Goal: Navigation & Orientation: Find specific page/section

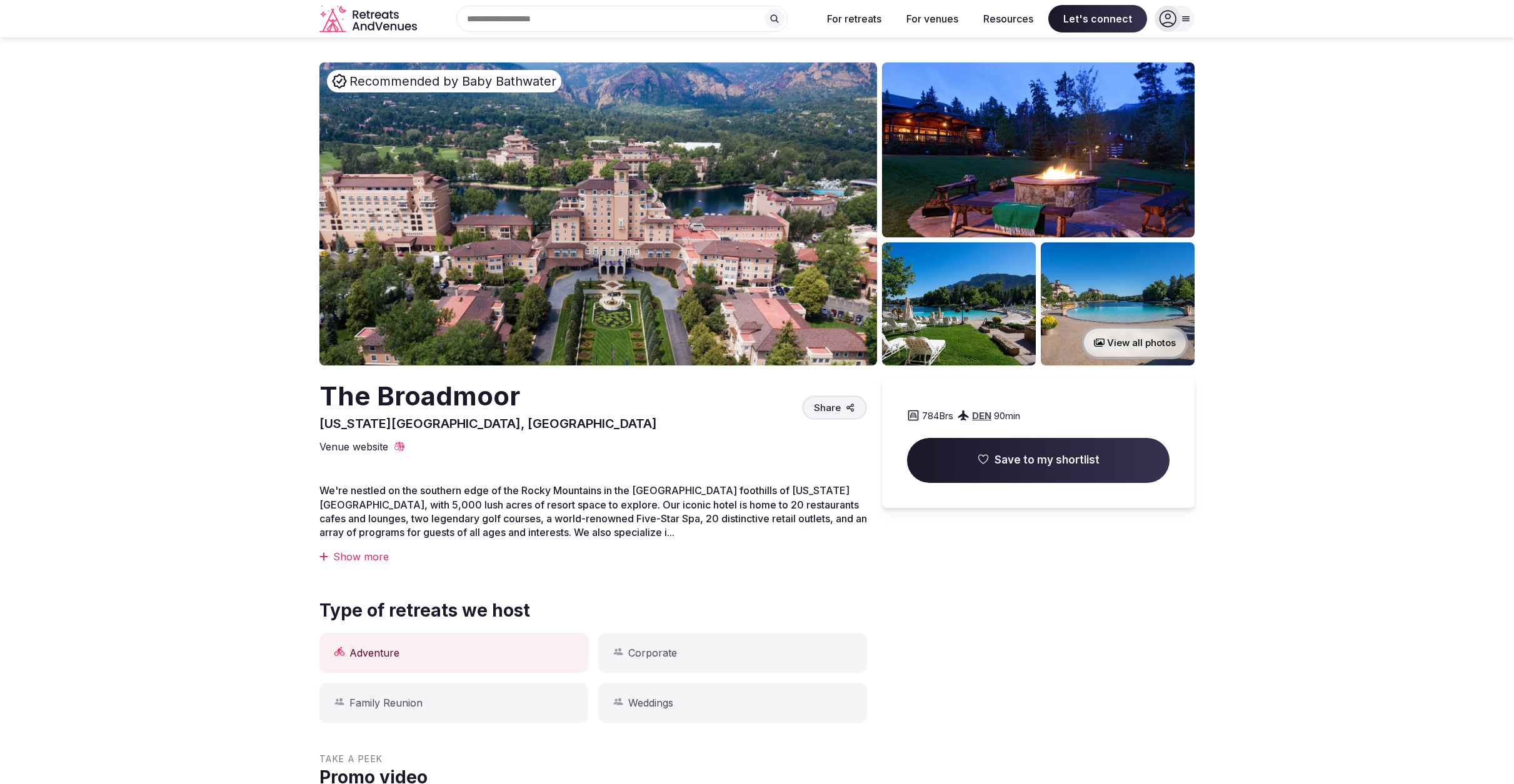
click at [1188, 15] on icon at bounding box center [1186, 19] width 10 height 10
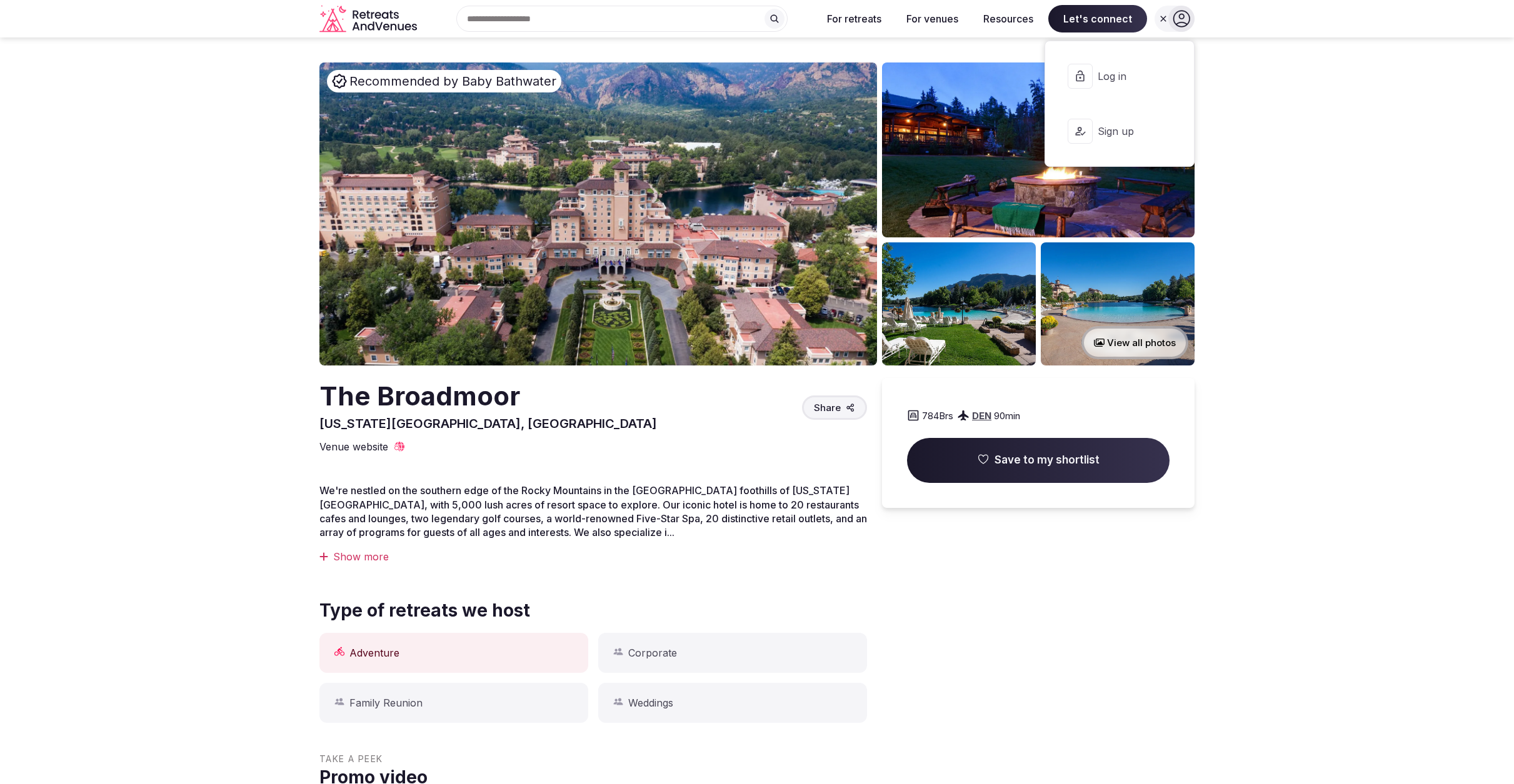
scroll to position [1, 0]
click at [1104, 69] on span "Log in" at bounding box center [1127, 76] width 60 height 14
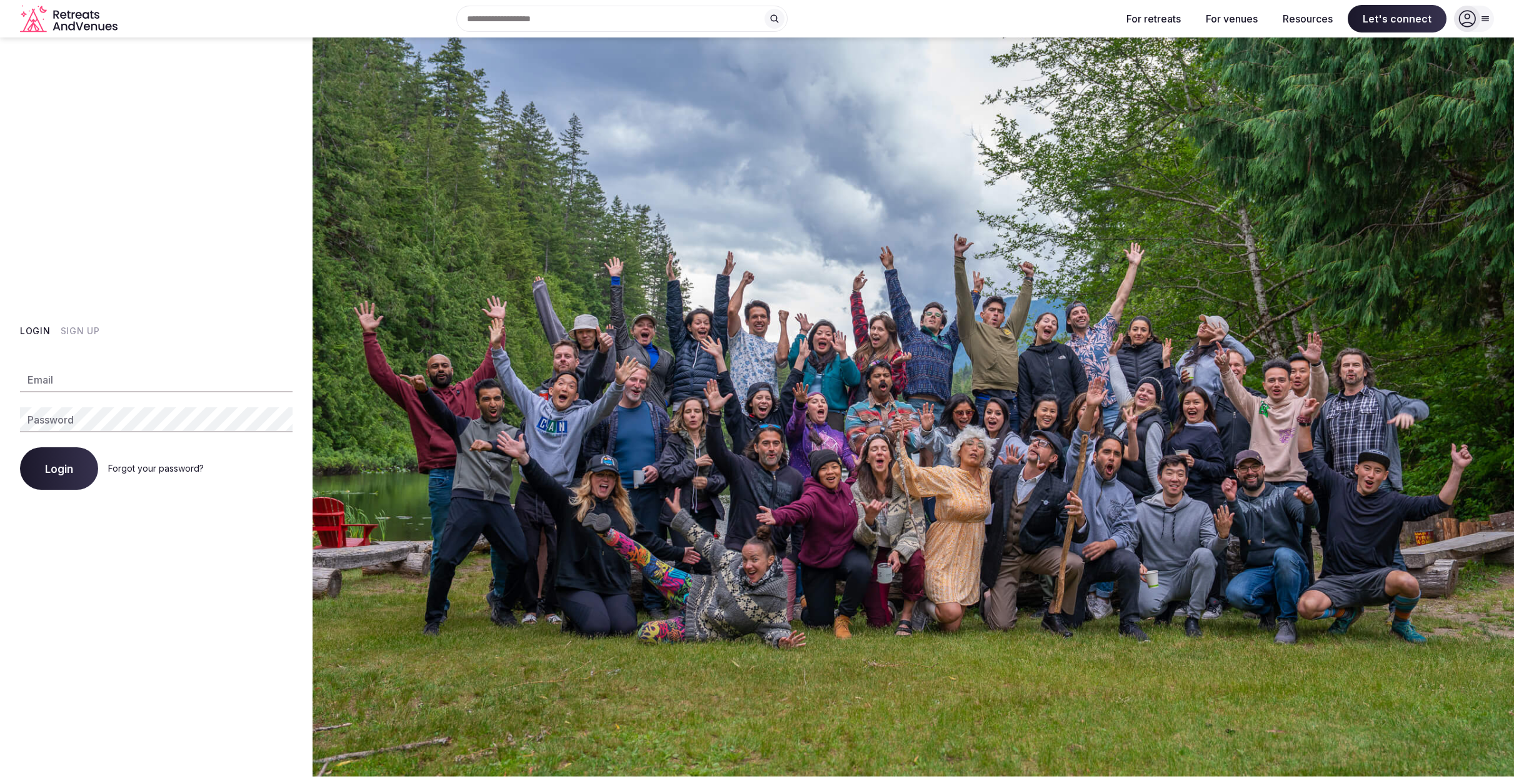
click at [112, 381] on input "Email" at bounding box center [156, 380] width 272 height 25
type input "**********"
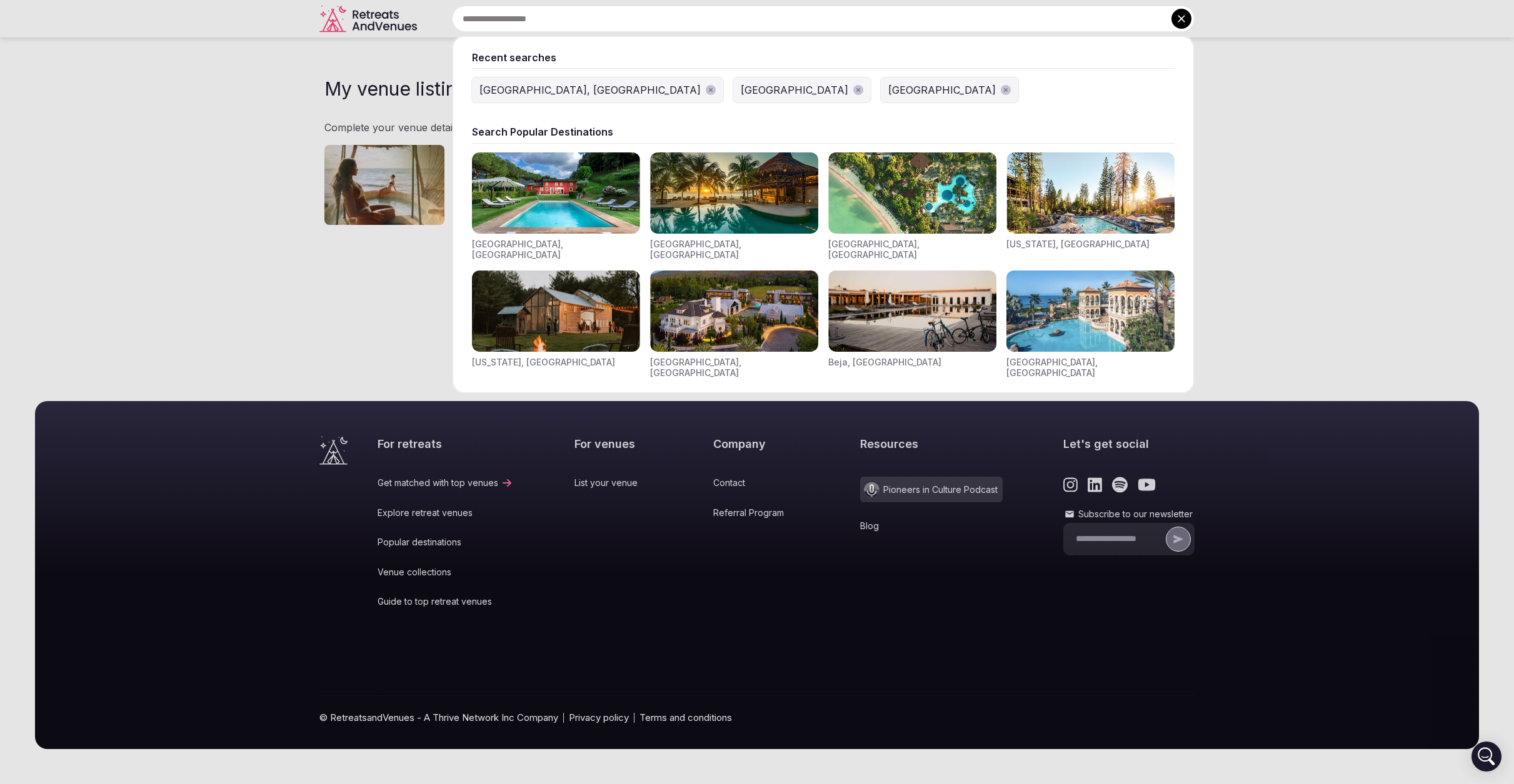
click at [611, 21] on input "text" at bounding box center [823, 19] width 743 height 27
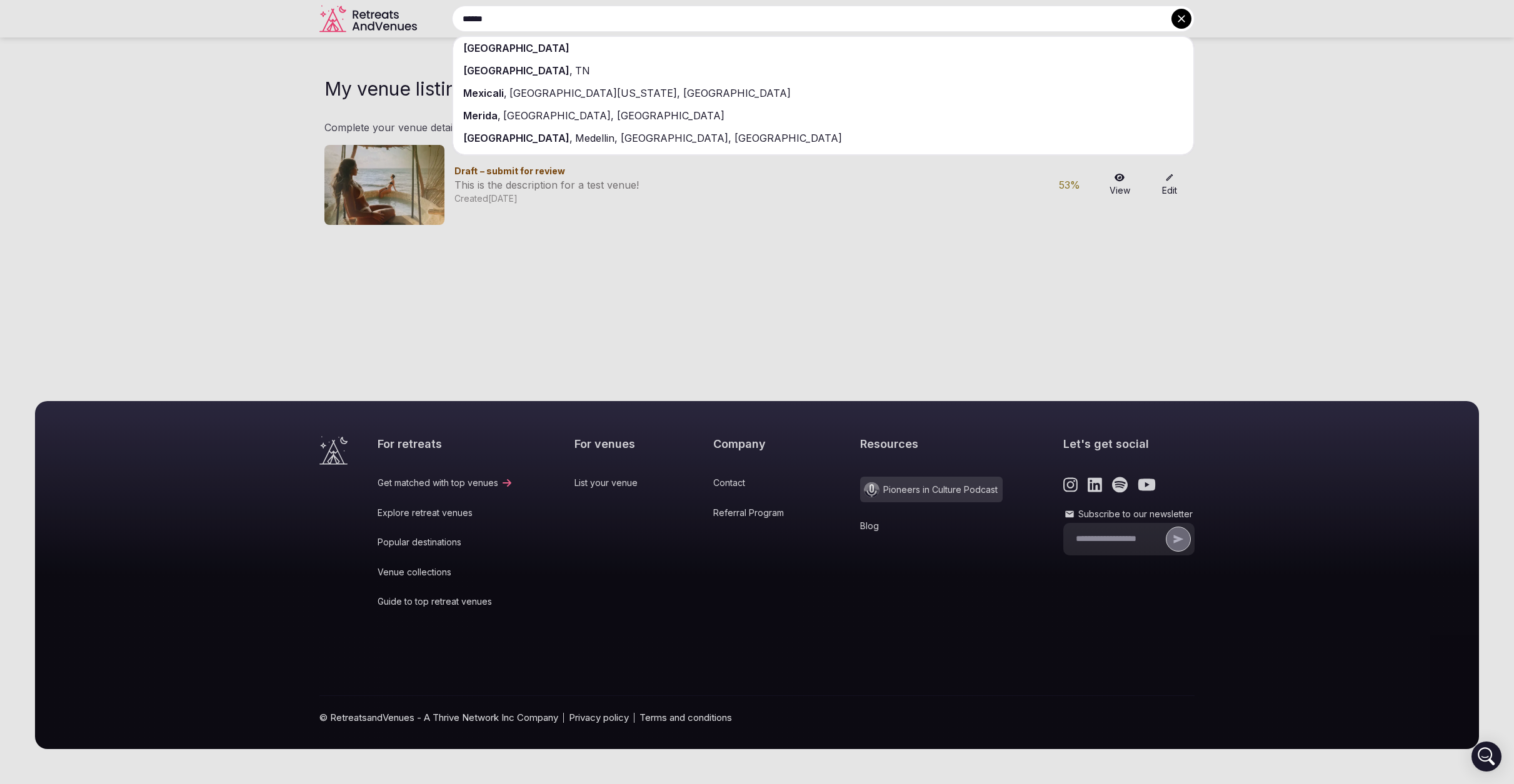
type input "******"
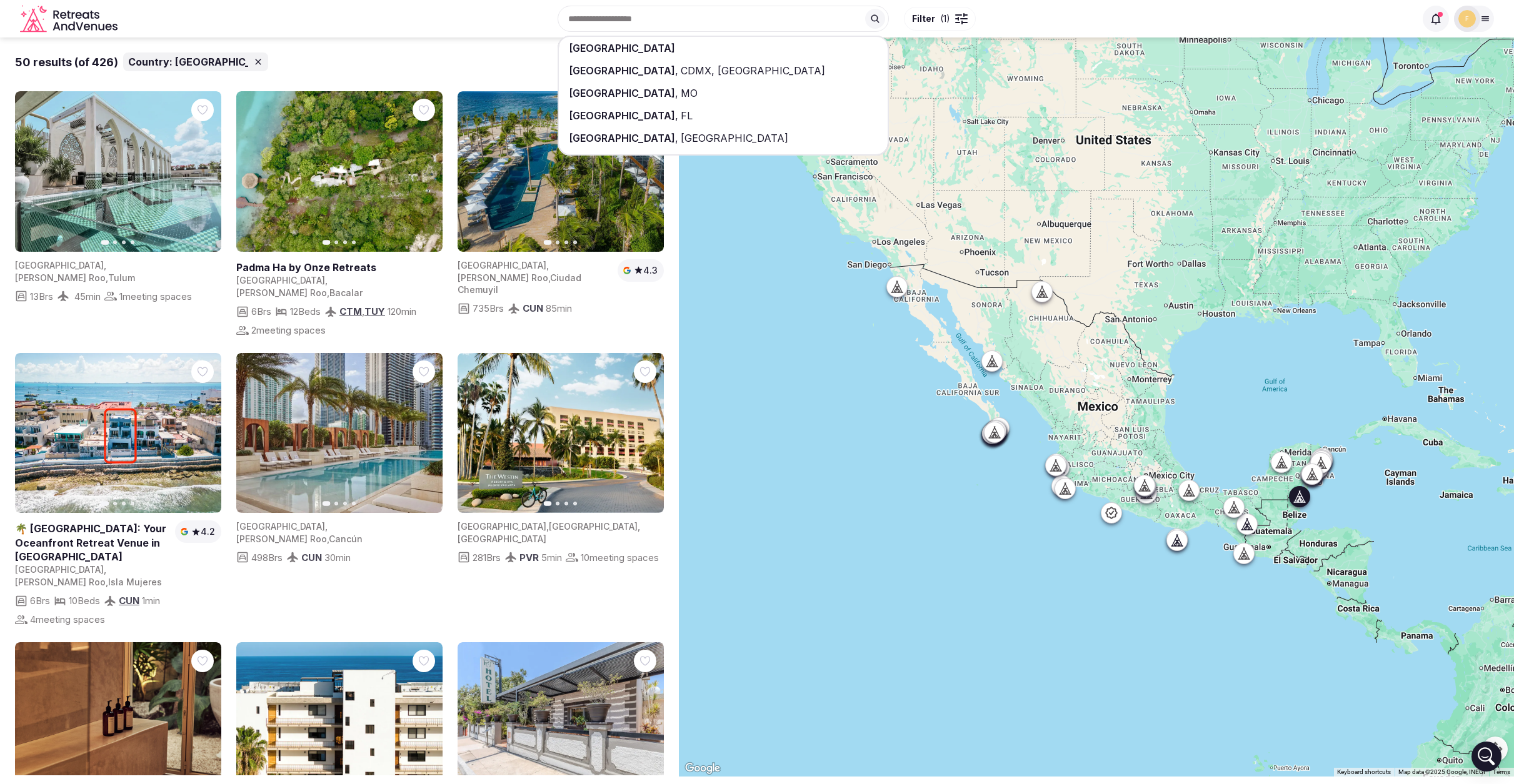
click at [313, 265] on link at bounding box center [337, 267] width 201 height 14
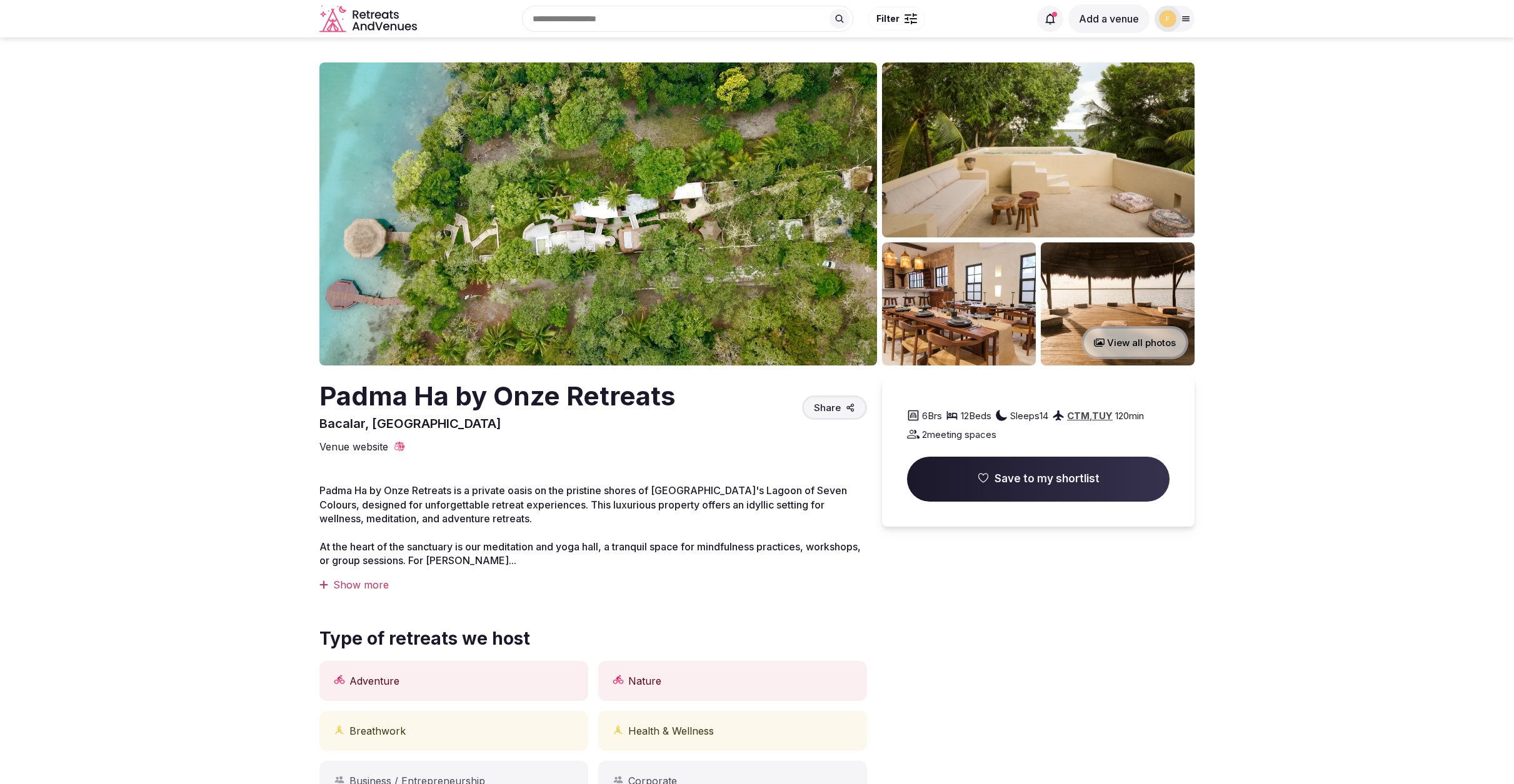
click at [1001, 482] on span "Save to my shortlist" at bounding box center [1046, 478] width 105 height 15
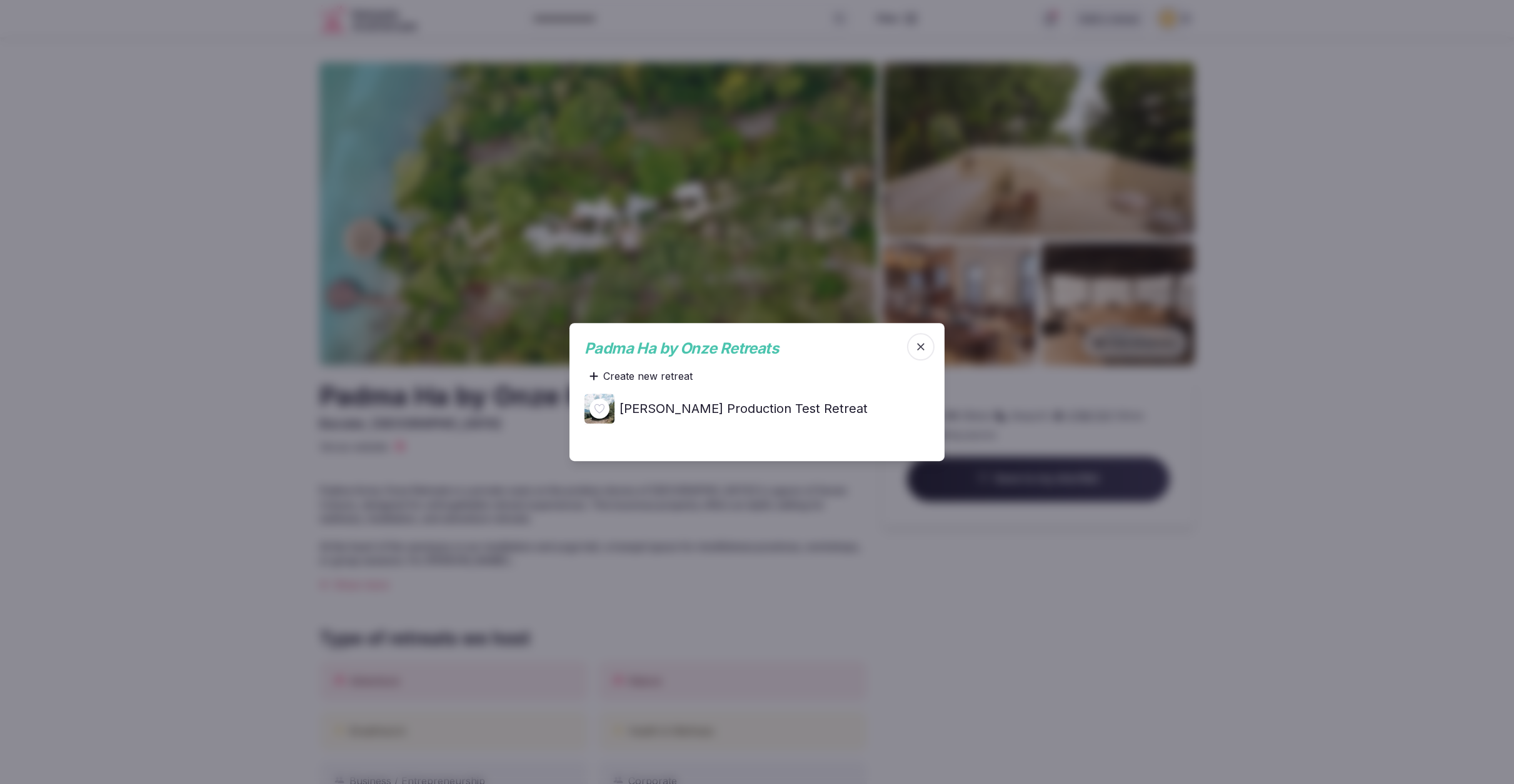
click at [760, 407] on h4 "Corey's Production Test Retreat" at bounding box center [744, 409] width 249 height 18
click at [919, 346] on icon "button" at bounding box center [920, 346] width 13 height 13
